Goal: Find contact information: Find contact information

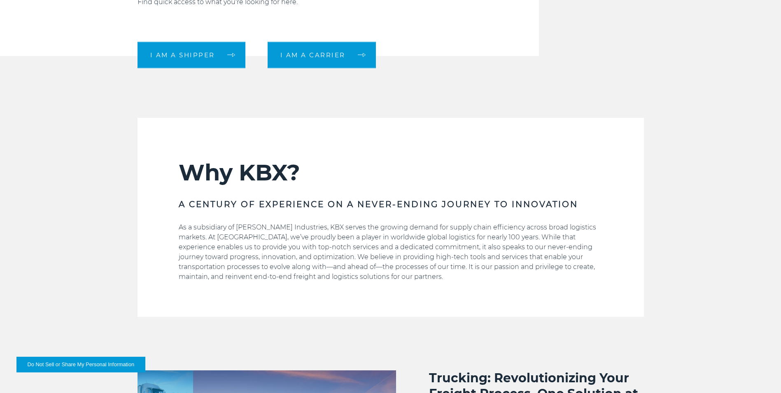
scroll to position [371, 0]
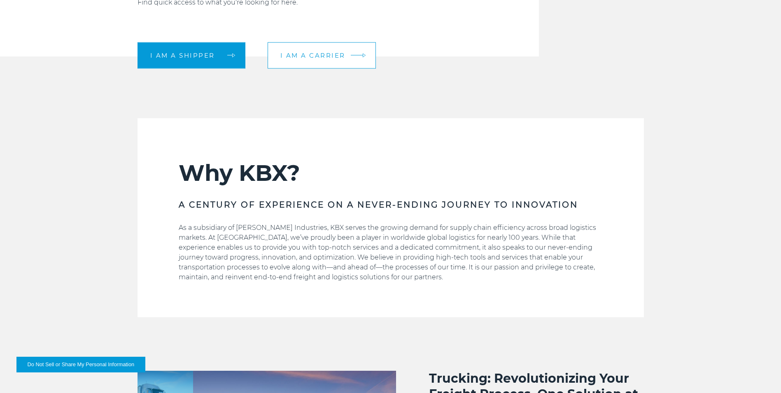
click at [327, 58] on span "I am a carrier" at bounding box center [312, 55] width 65 height 6
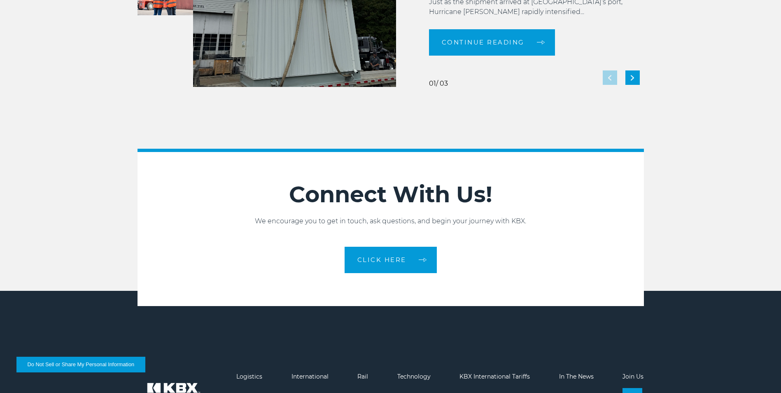
scroll to position [1771, 0]
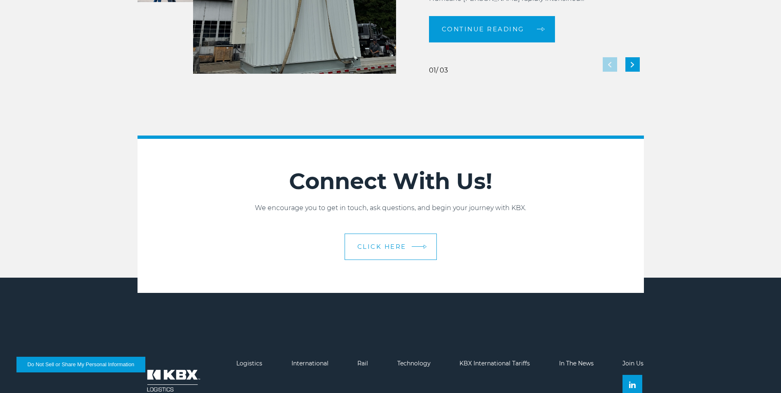
click at [399, 250] on span "CLICK HERE" at bounding box center [382, 246] width 49 height 6
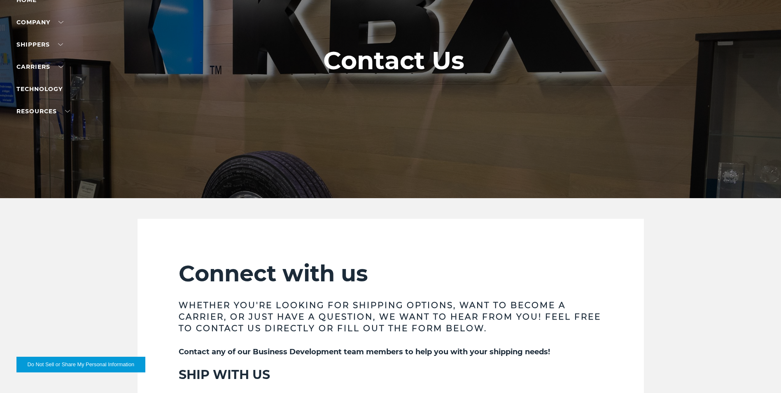
scroll to position [82, 0]
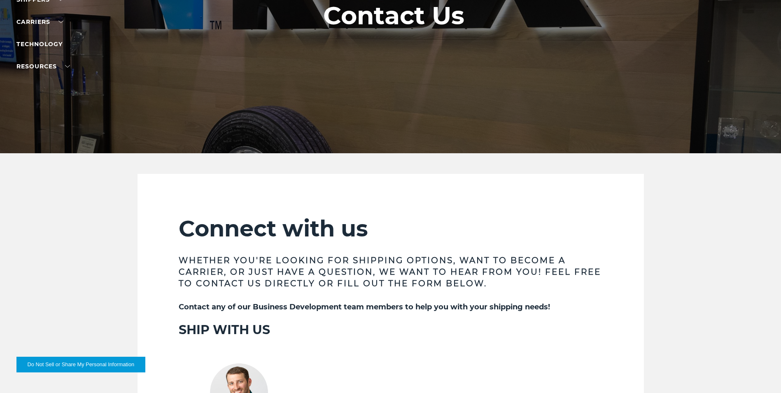
scroll to position [124, 0]
